Goal: Find specific page/section: Find specific page/section

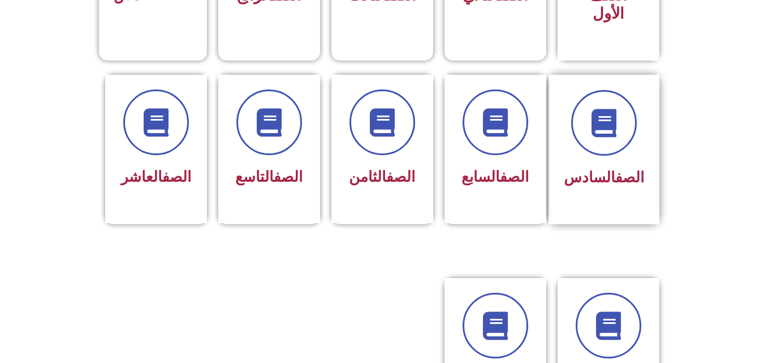
scroll to position [423, 0]
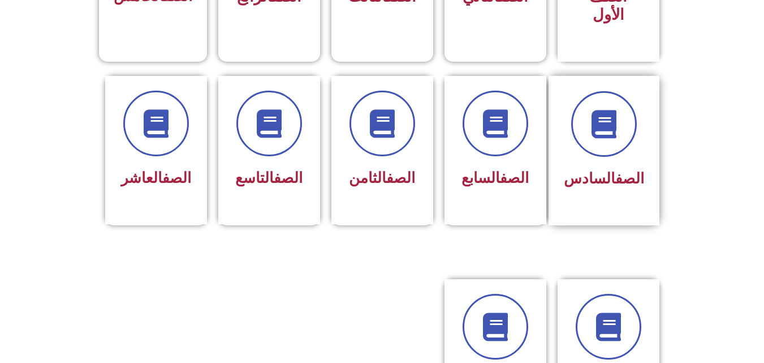
click at [631, 143] on div "الصف السادس" at bounding box center [604, 142] width 80 height 102
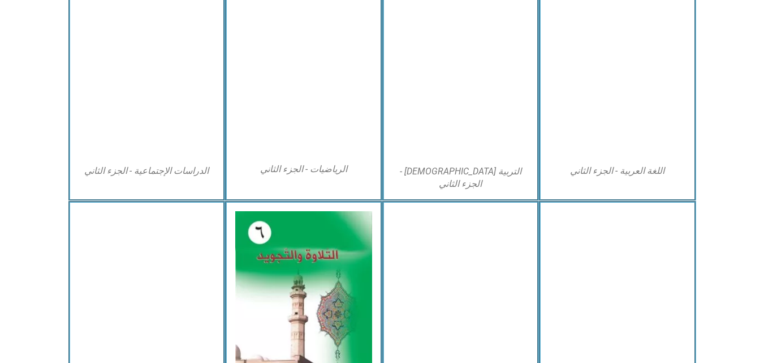
scroll to position [590, 0]
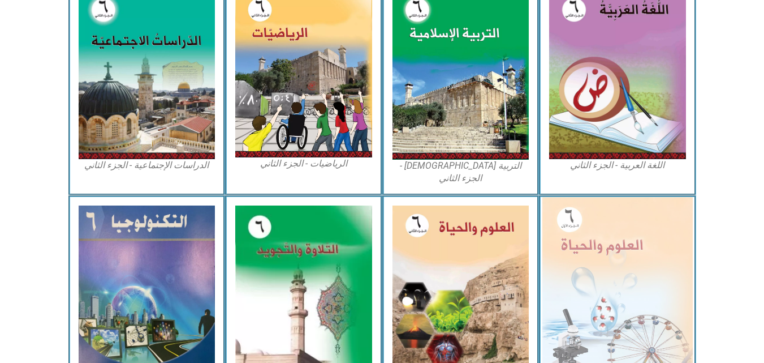
click at [630, 277] on img at bounding box center [617, 288] width 150 height 183
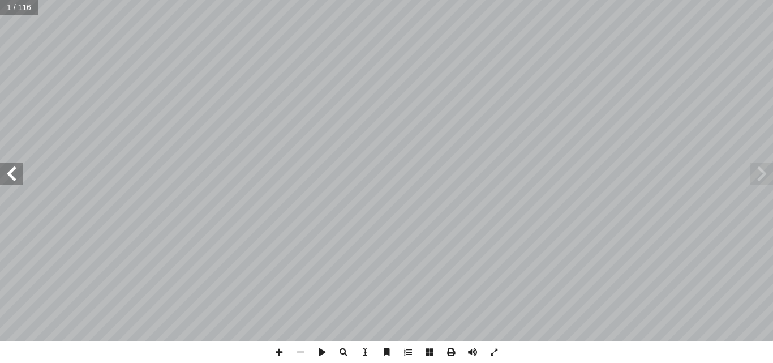
click at [11, 175] on span at bounding box center [11, 173] width 23 height 23
